Goal: Register for event/course

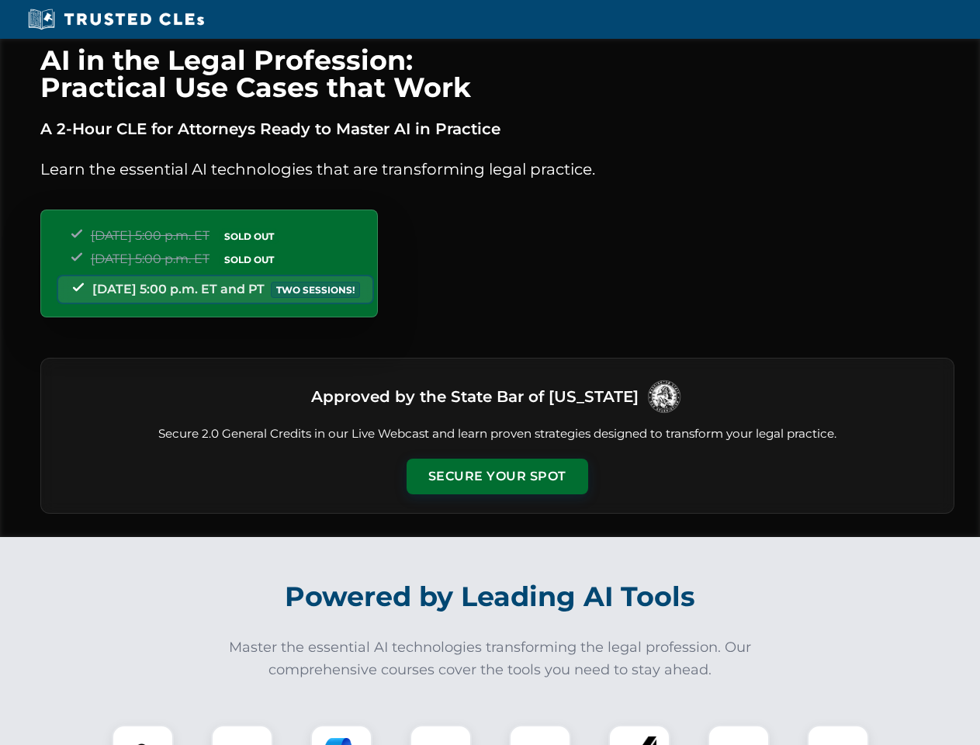
click at [496, 476] on button "Secure Your Spot" at bounding box center [497, 476] width 182 height 36
click at [143, 735] on img at bounding box center [142, 755] width 45 height 45
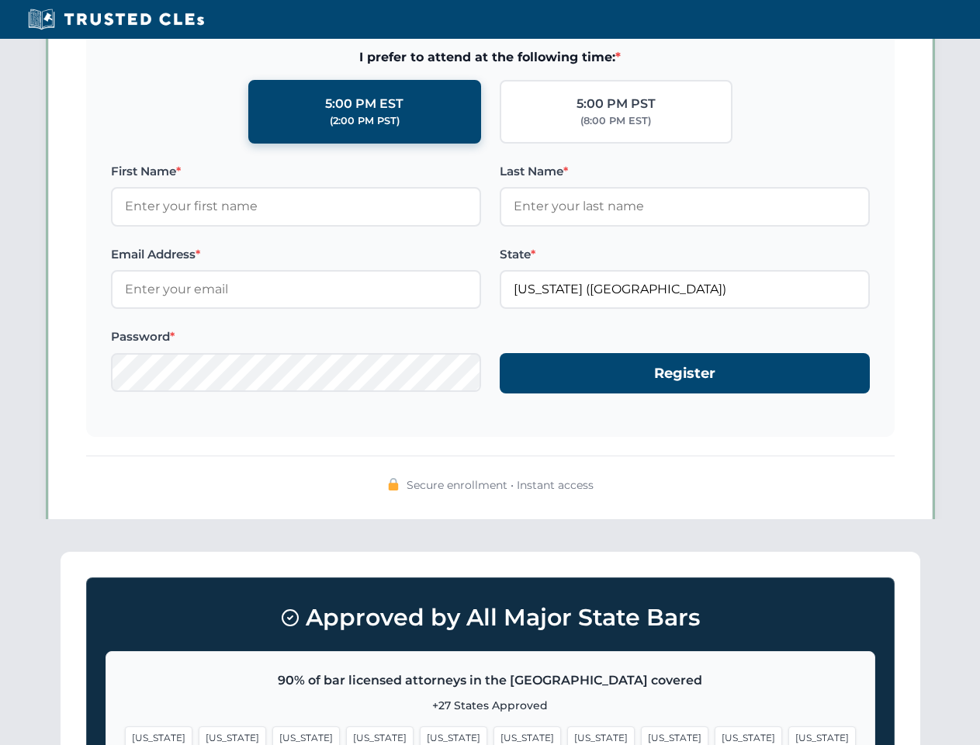
click at [567, 735] on span "[US_STATE]" at bounding box center [600, 737] width 67 height 22
click at [714, 735] on span "[US_STATE]" at bounding box center [747, 737] width 67 height 22
